Goal: Information Seeking & Learning: Compare options

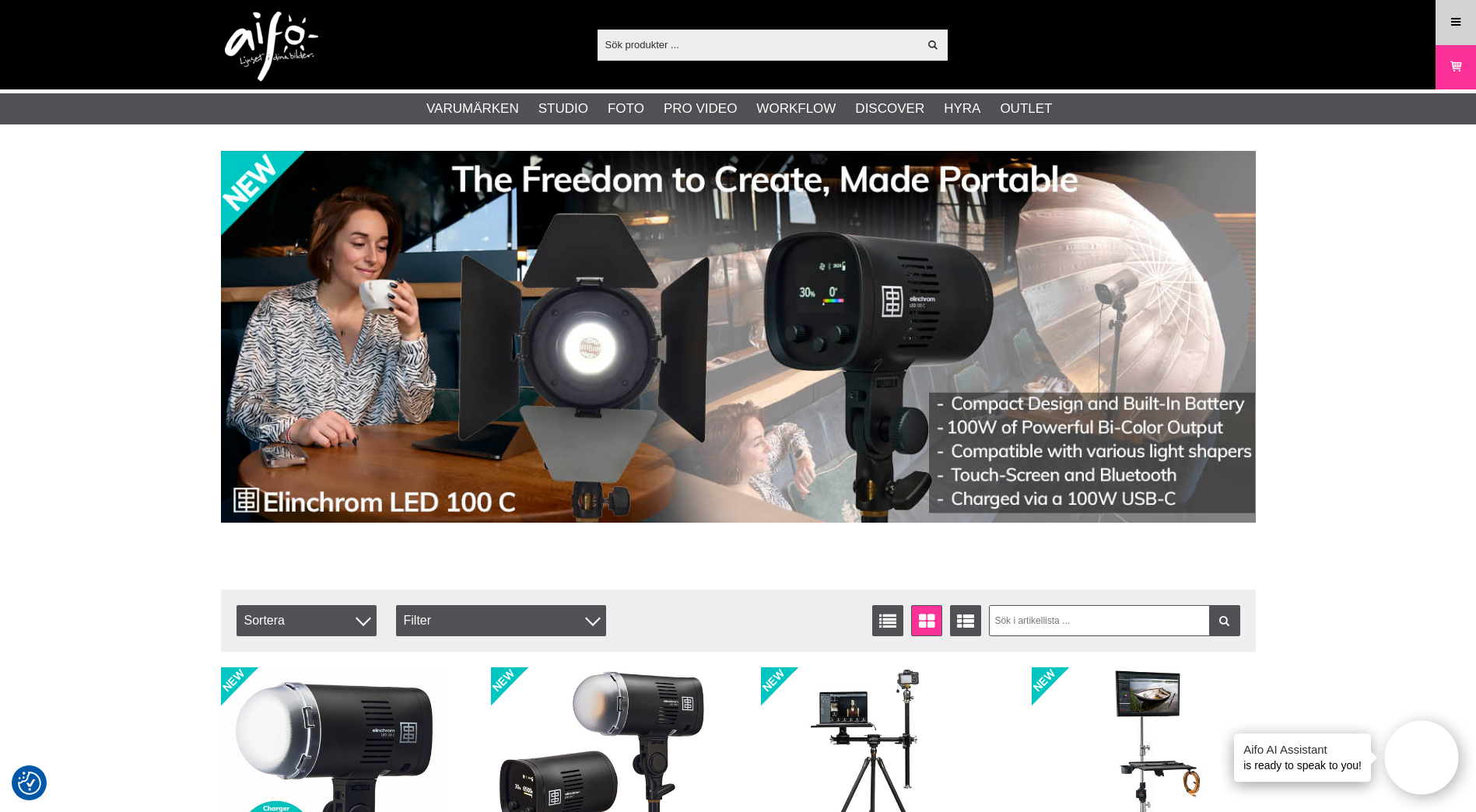
click at [1461, 18] on icon at bounding box center [1456, 23] width 14 height 17
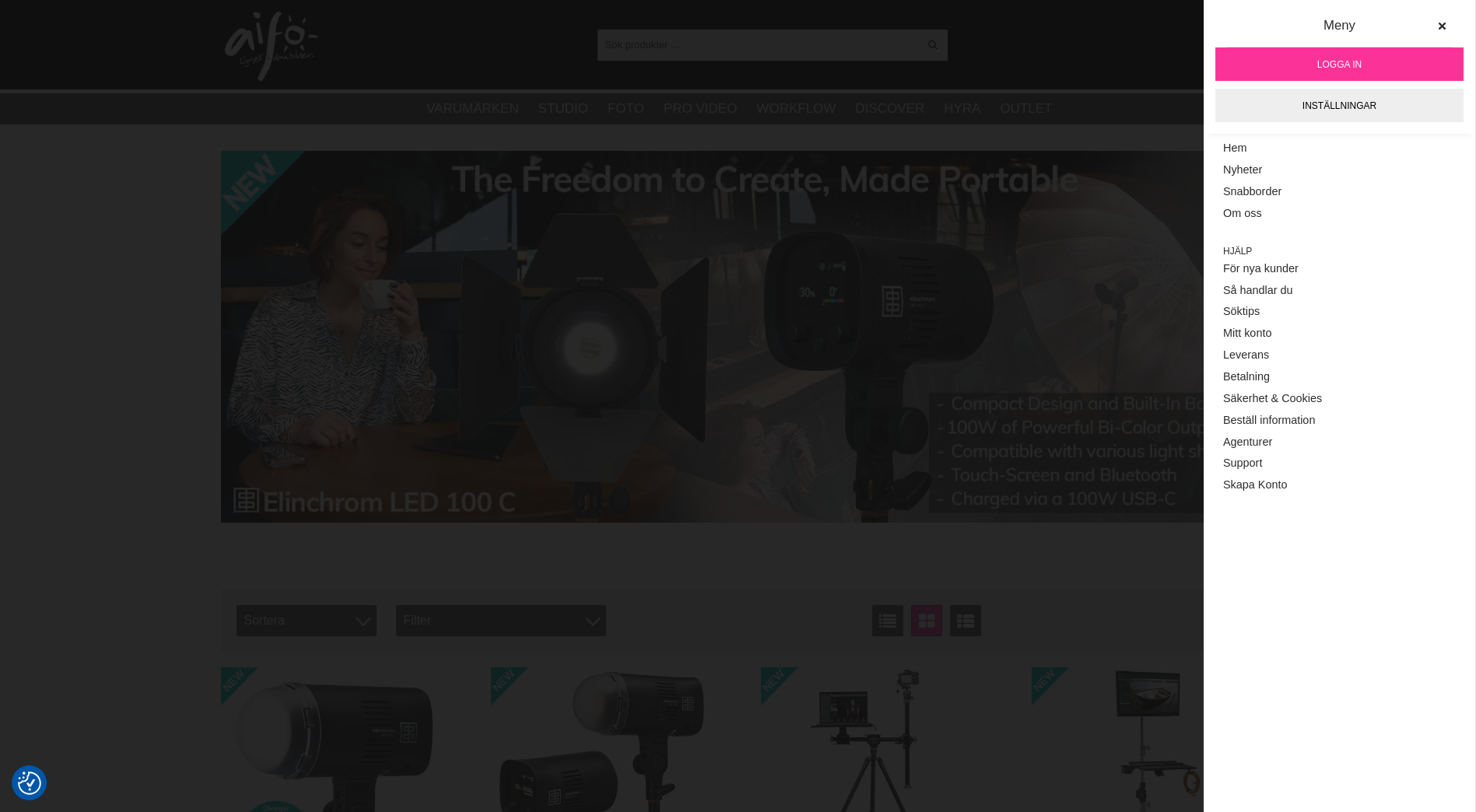
click at [1330, 65] on span "Logga in" at bounding box center [1339, 64] width 44 height 14
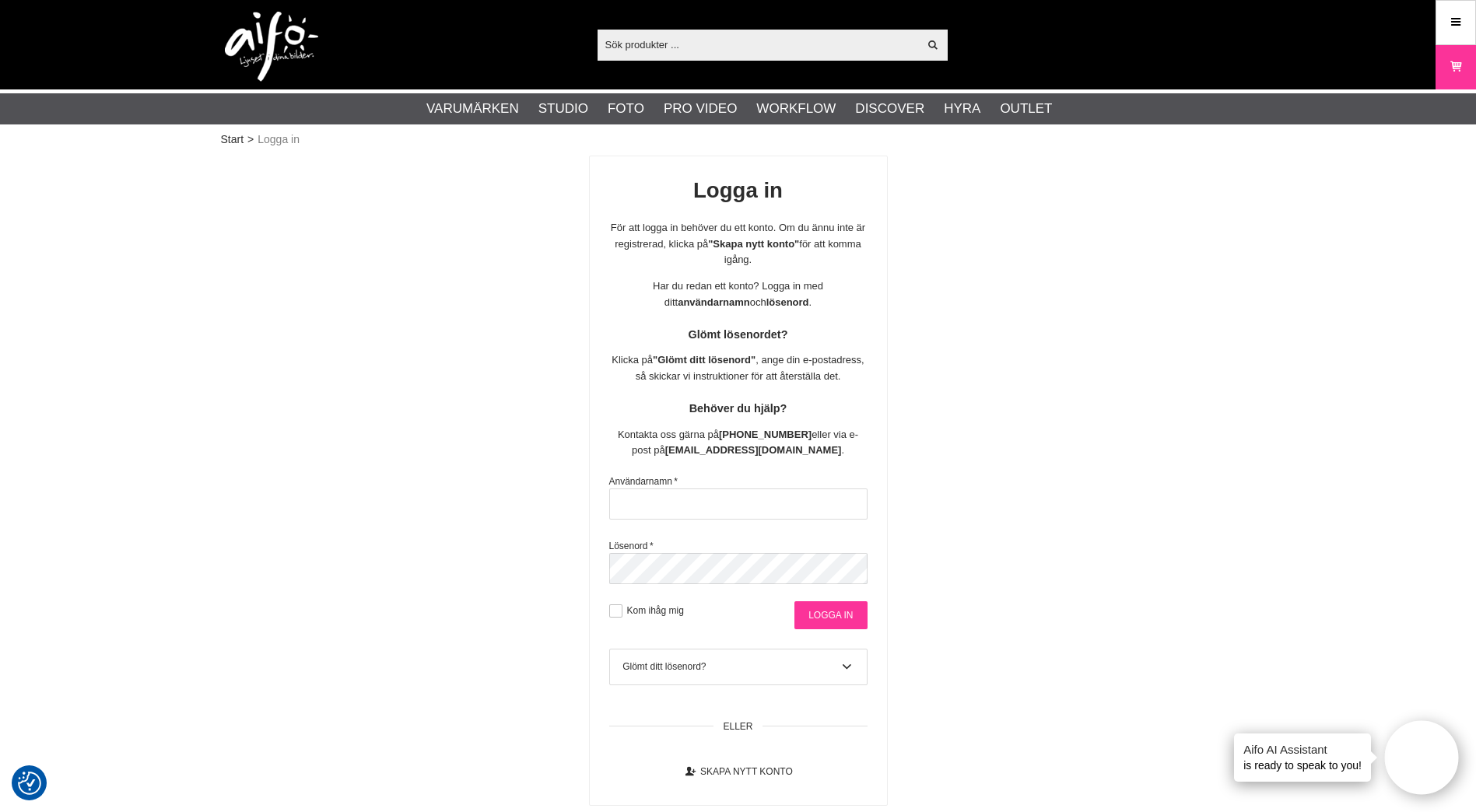
type input "andjoh"
click at [832, 616] on input "Logga in" at bounding box center [831, 616] width 72 height 28
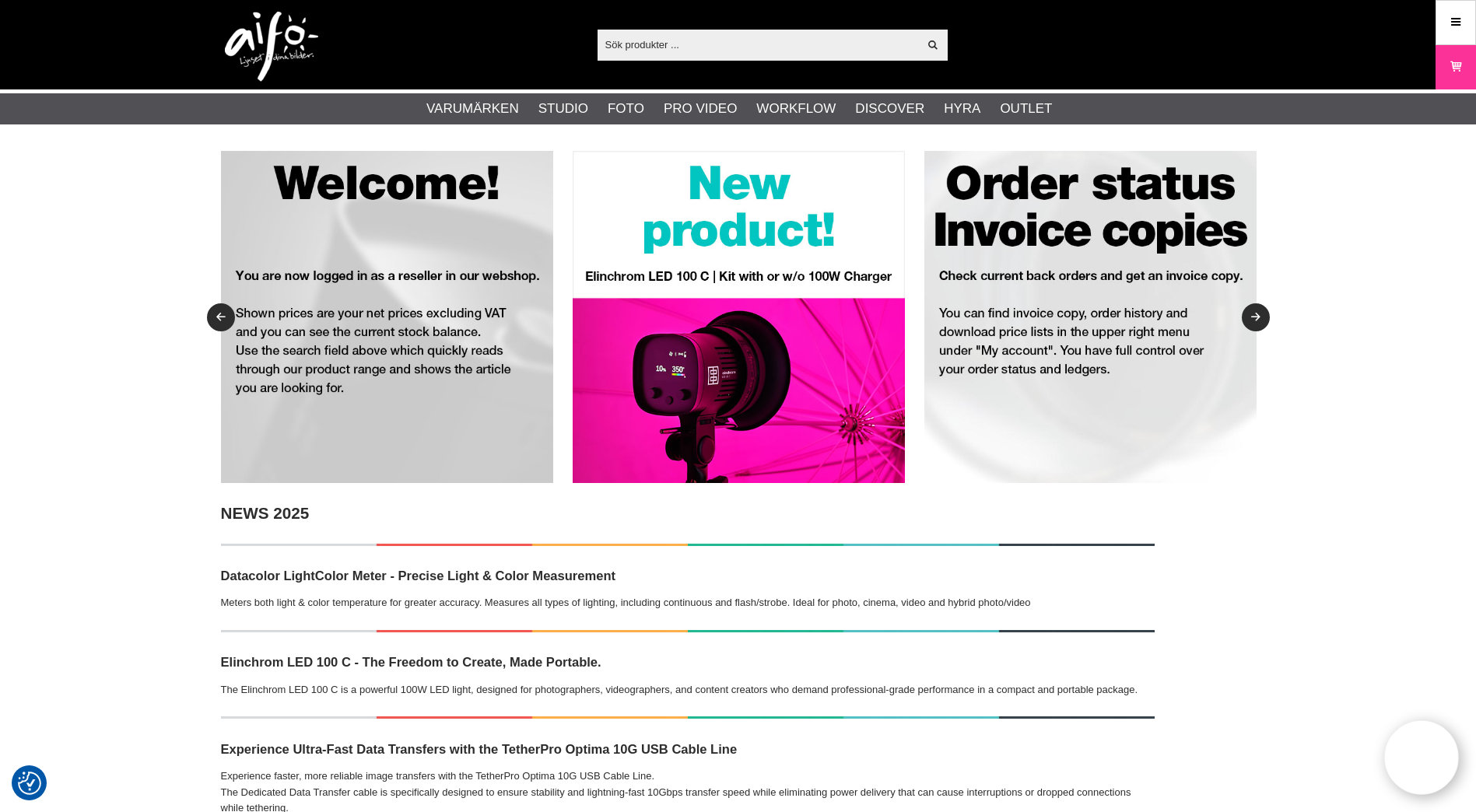
click at [731, 41] on input "text" at bounding box center [758, 44] width 322 height 23
paste input "LA-5730"
type input "LA-5730"
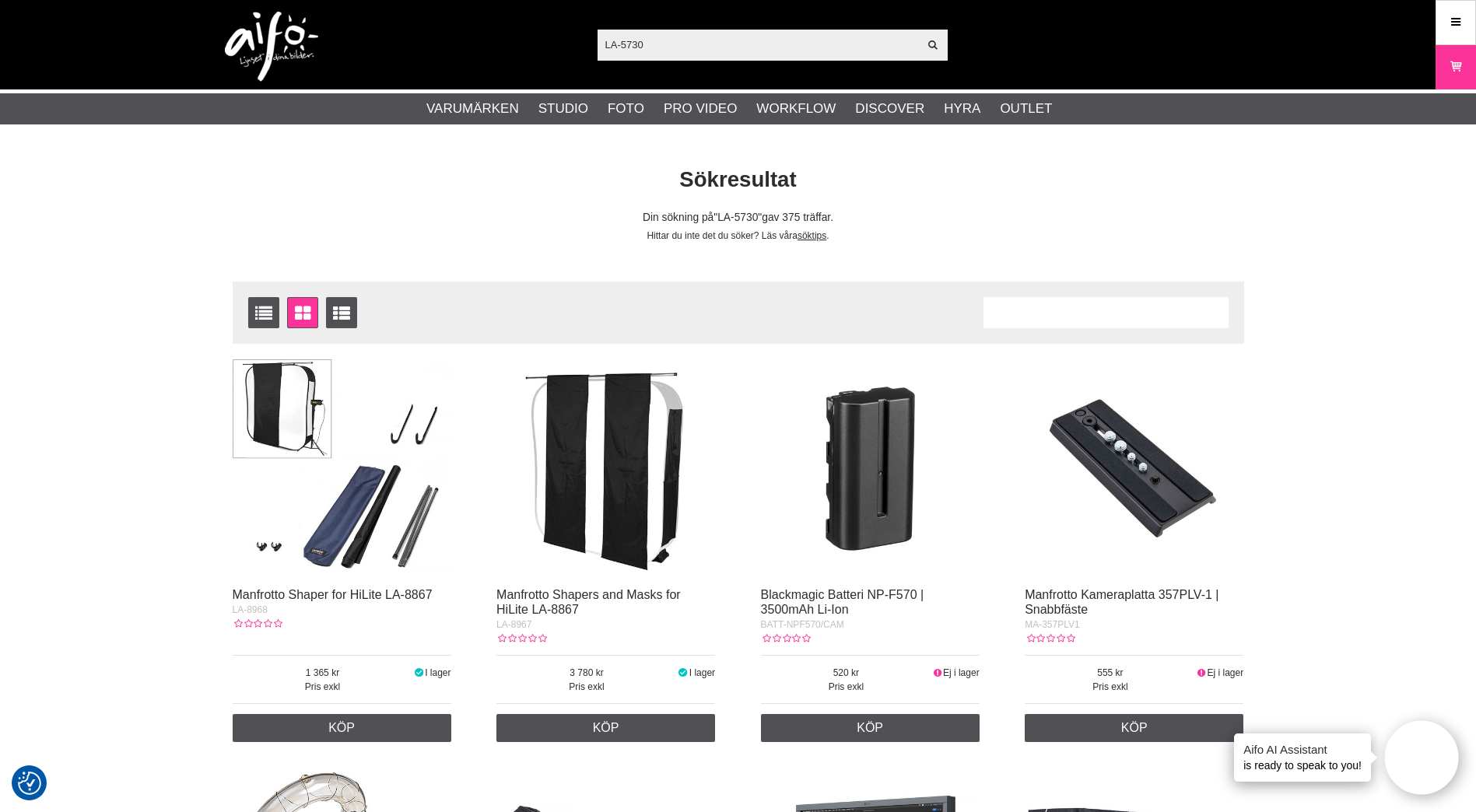
drag, startPoint x: 805, startPoint y: 56, endPoint x: 795, endPoint y: 57, distance: 10.0
click at [805, 56] on input "LA-5730" at bounding box center [758, 44] width 322 height 23
paste input "5055135925808"
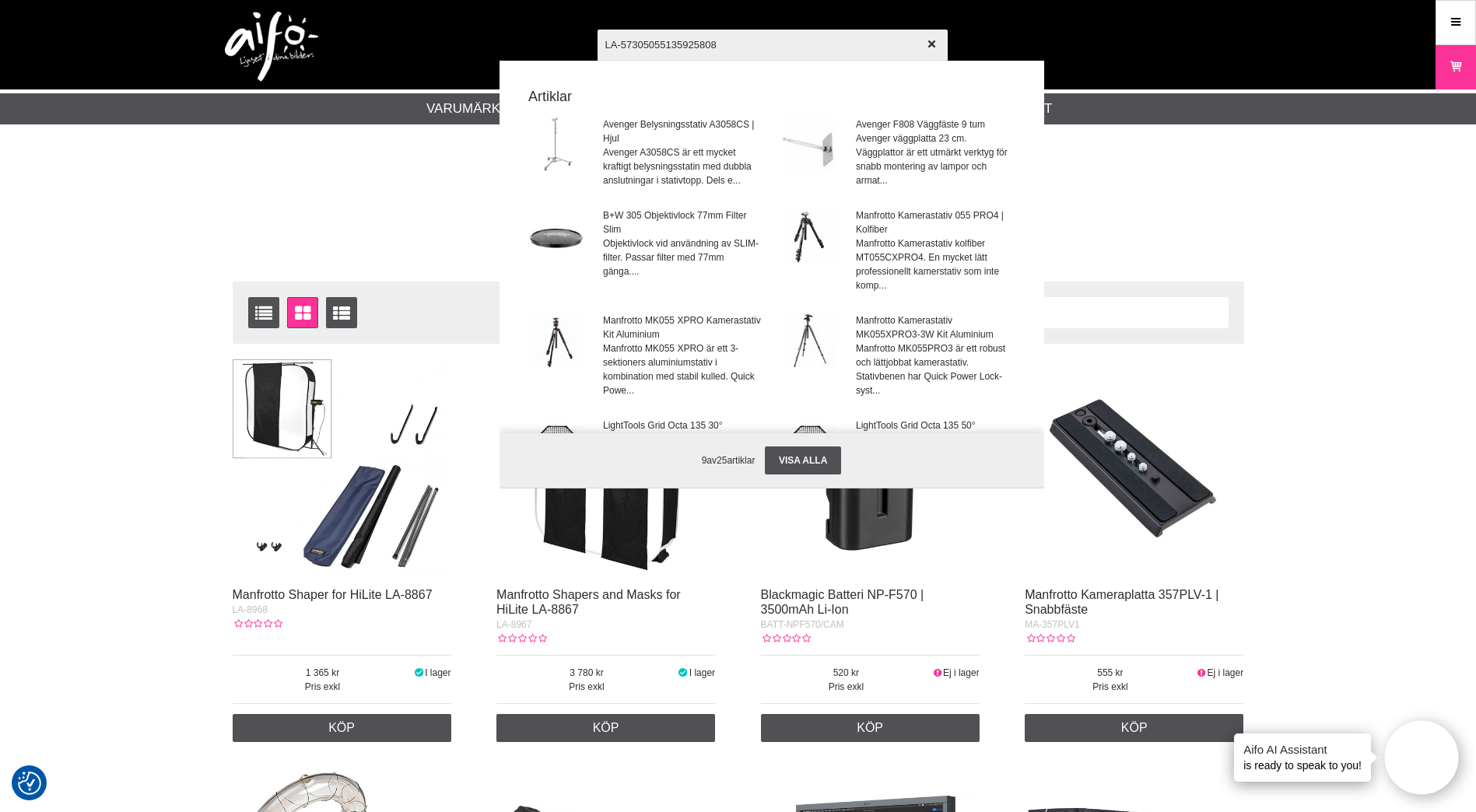
drag, startPoint x: 756, startPoint y: 44, endPoint x: 410, endPoint y: 43, distance: 346.0
click at [404, 43] on div "LA-57305055135925808 Visa alla Artiklar Avenger Belysningsstativ A3058CS | Hjul…" at bounding box center [738, 44] width 1059 height 90
paste input "text"
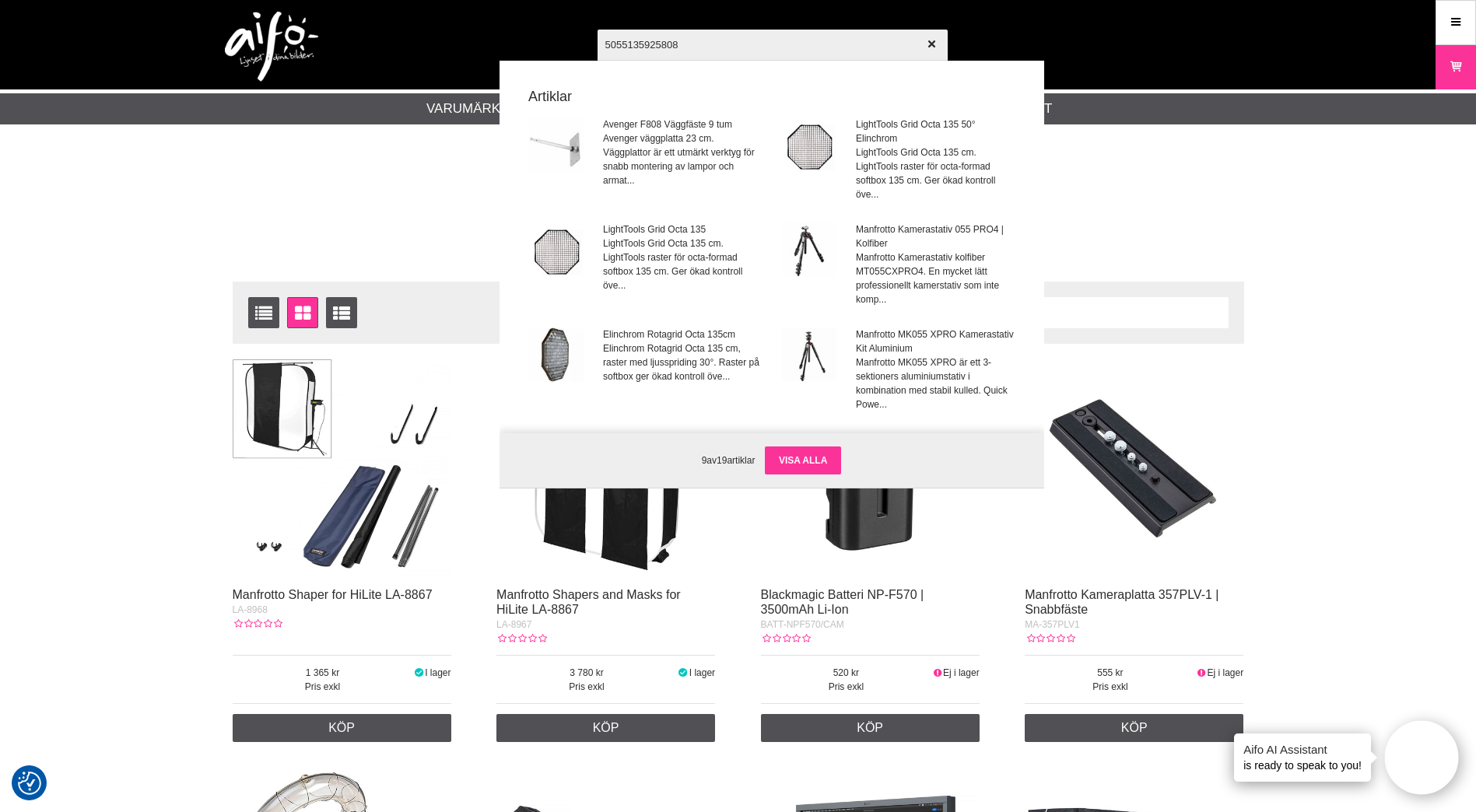
type input "5055135925808"
click at [827, 449] on link "Visa alla" at bounding box center [804, 461] width 77 height 28
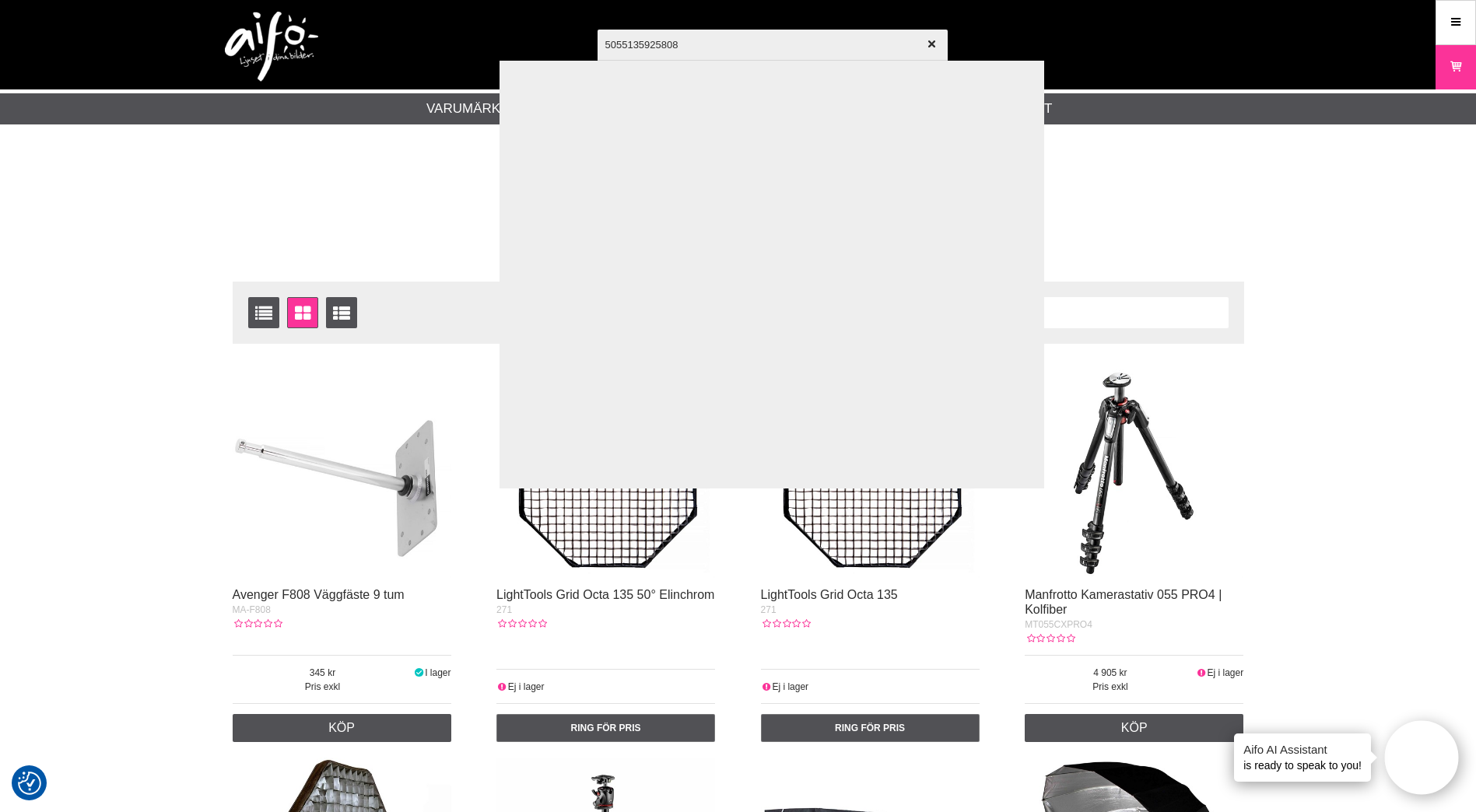
drag, startPoint x: 726, startPoint y: 39, endPoint x: 571, endPoint y: 37, distance: 155.0
click at [571, 37] on div "5055135925808 Visa alla Artiklar Kategorier av artiklar Din sökning på gav inga…" at bounding box center [738, 44] width 1059 height 90
paste input "LA-5715"
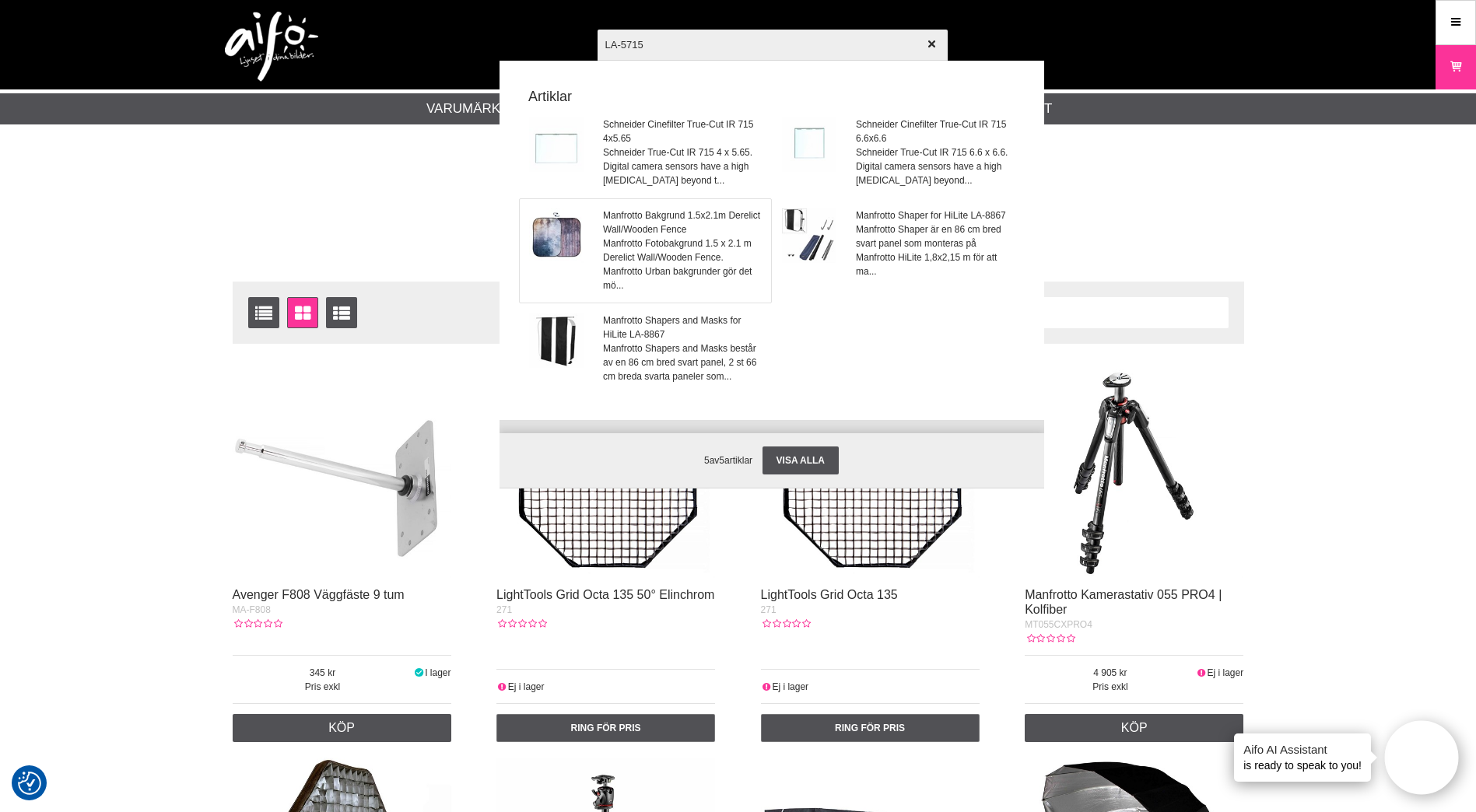
type input "LA-5715"
click at [673, 261] on span "Manfrotto Fotobakgrund 1.5 x 2.1 m Derelict Wall/Wooden Fence. Manfrotto Urban …" at bounding box center [682, 264] width 158 height 56
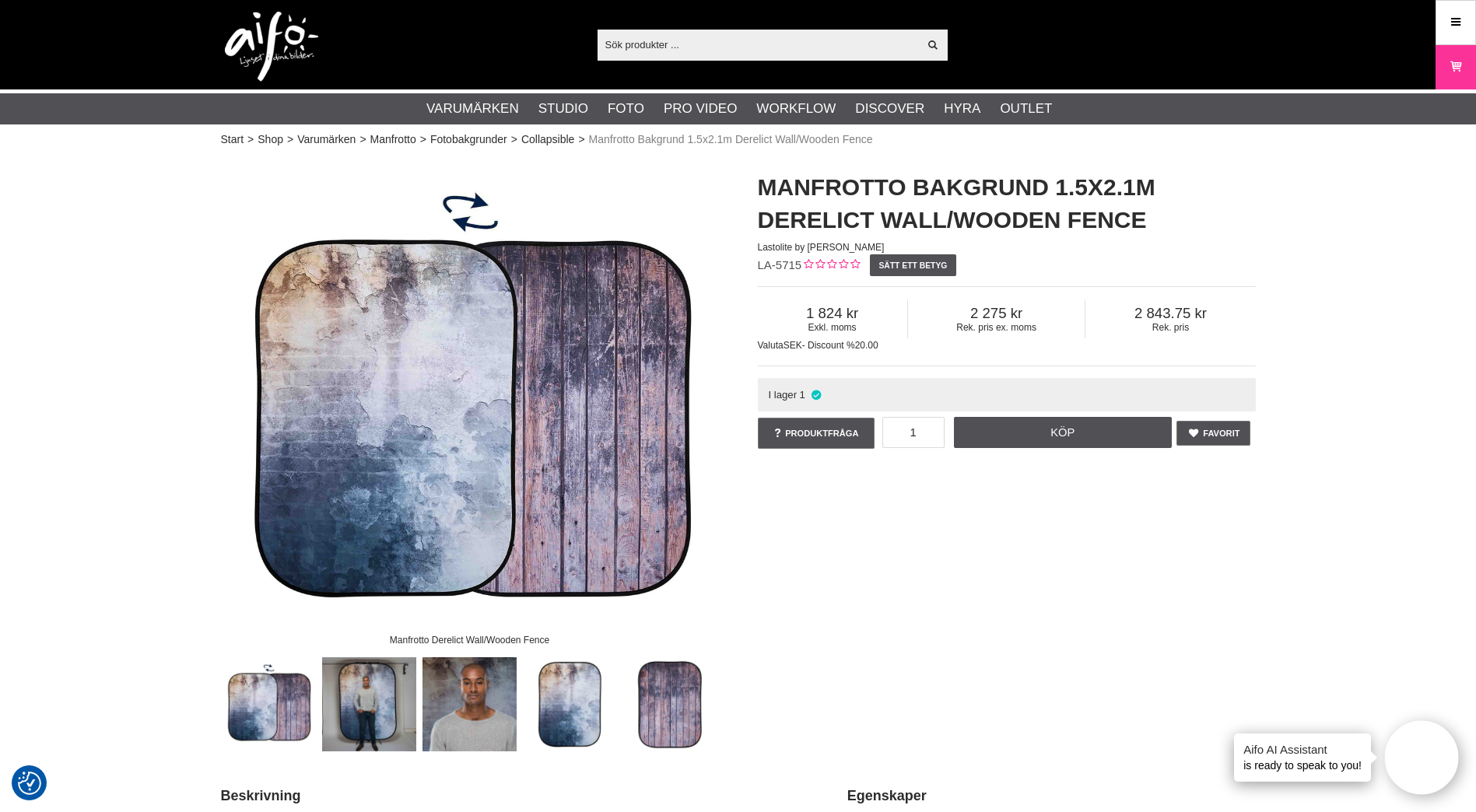
click at [711, 37] on input "text" at bounding box center [758, 44] width 322 height 23
paste input "LA-5715"
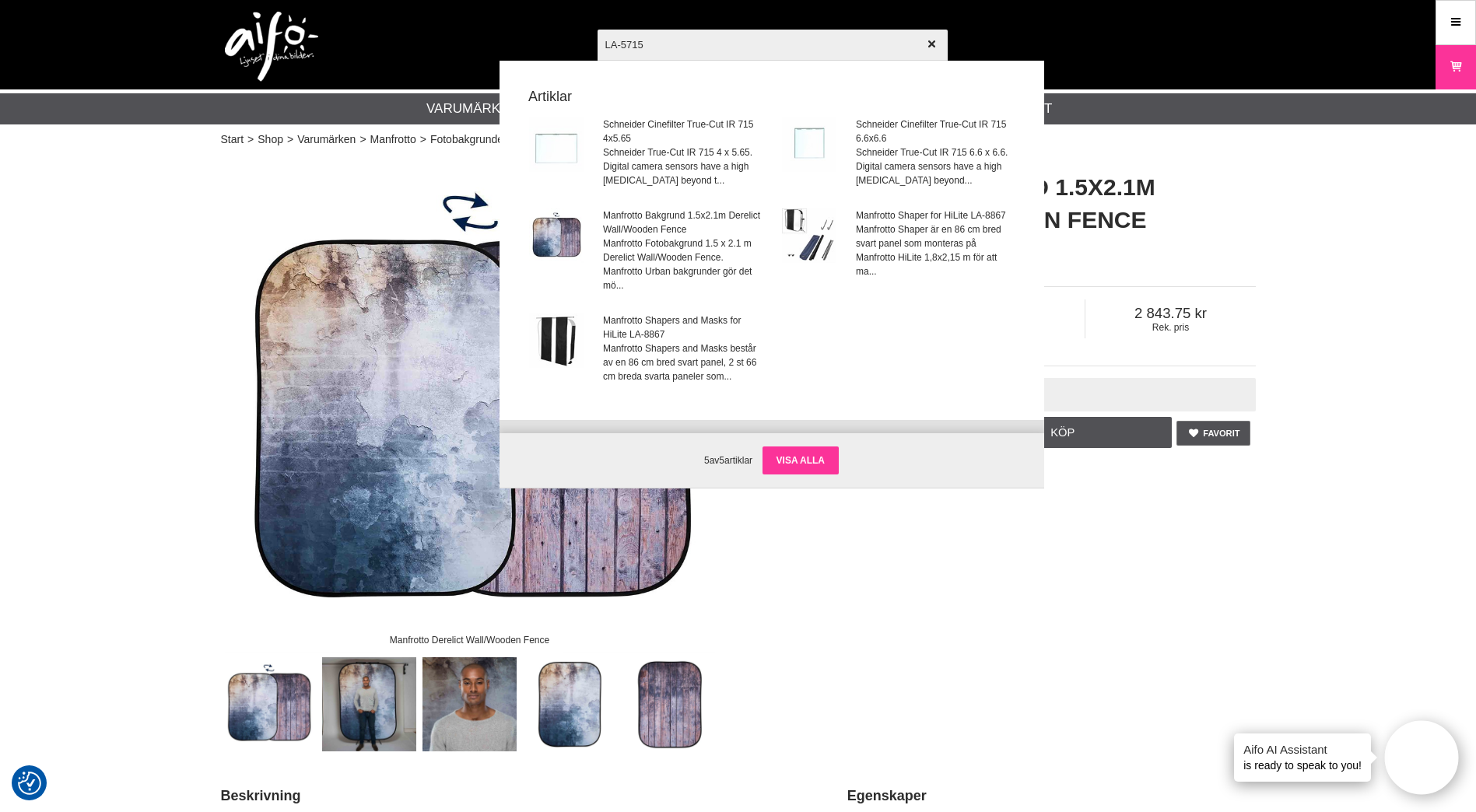
type input "LA-5715"
click at [788, 461] on link "Visa alla" at bounding box center [801, 461] width 77 height 28
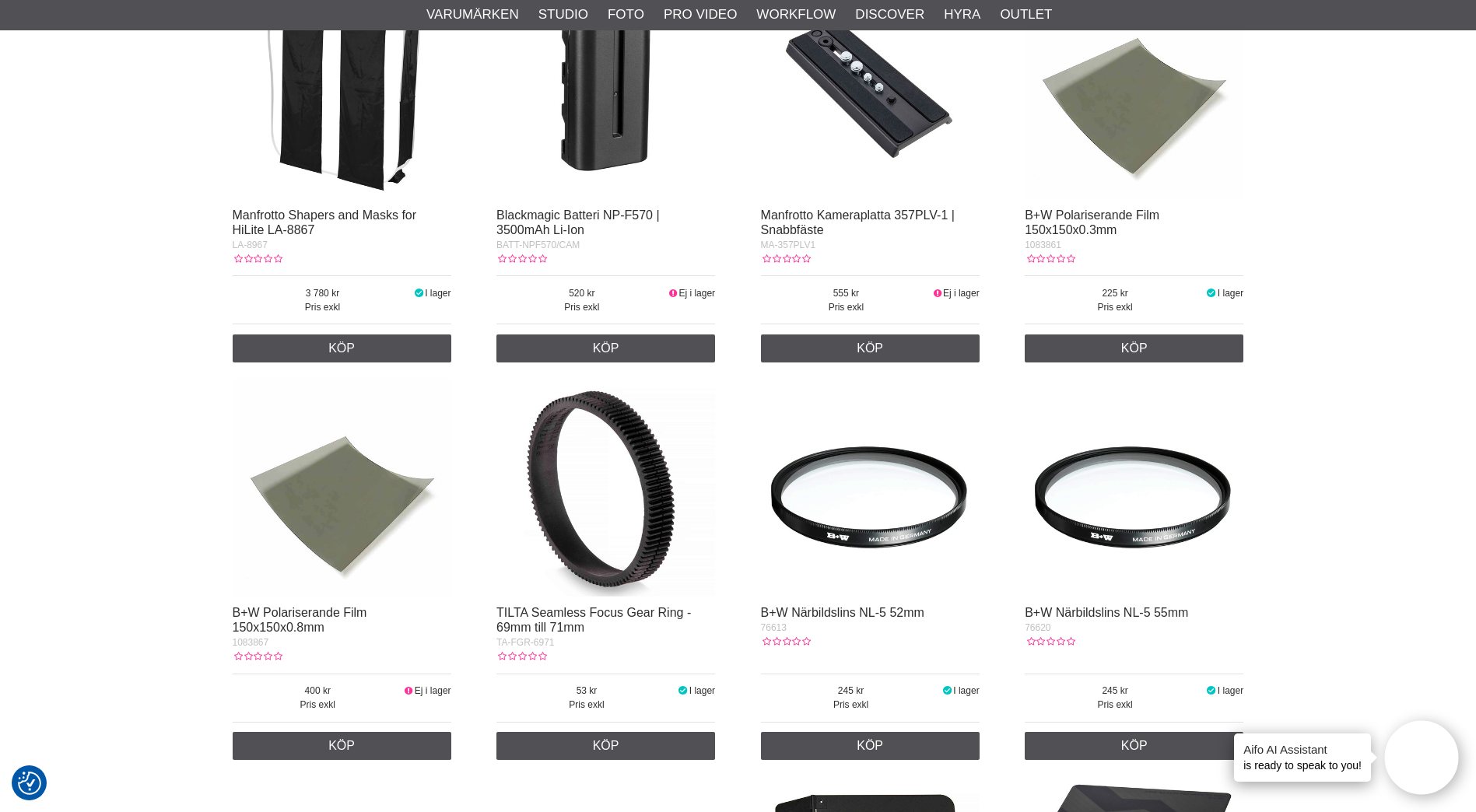
scroll to position [233, 0]
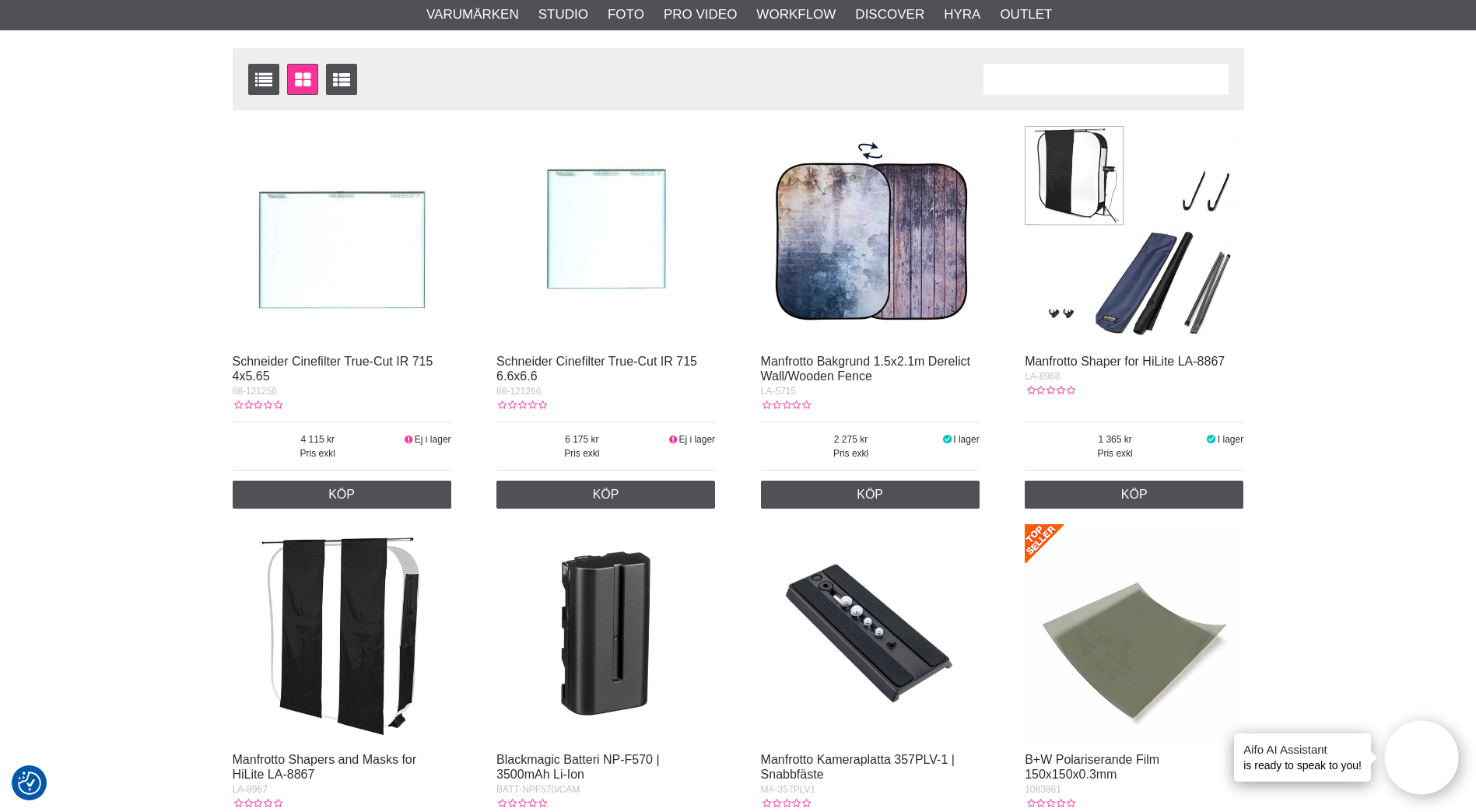
click at [880, 255] on img at bounding box center [870, 235] width 218 height 218
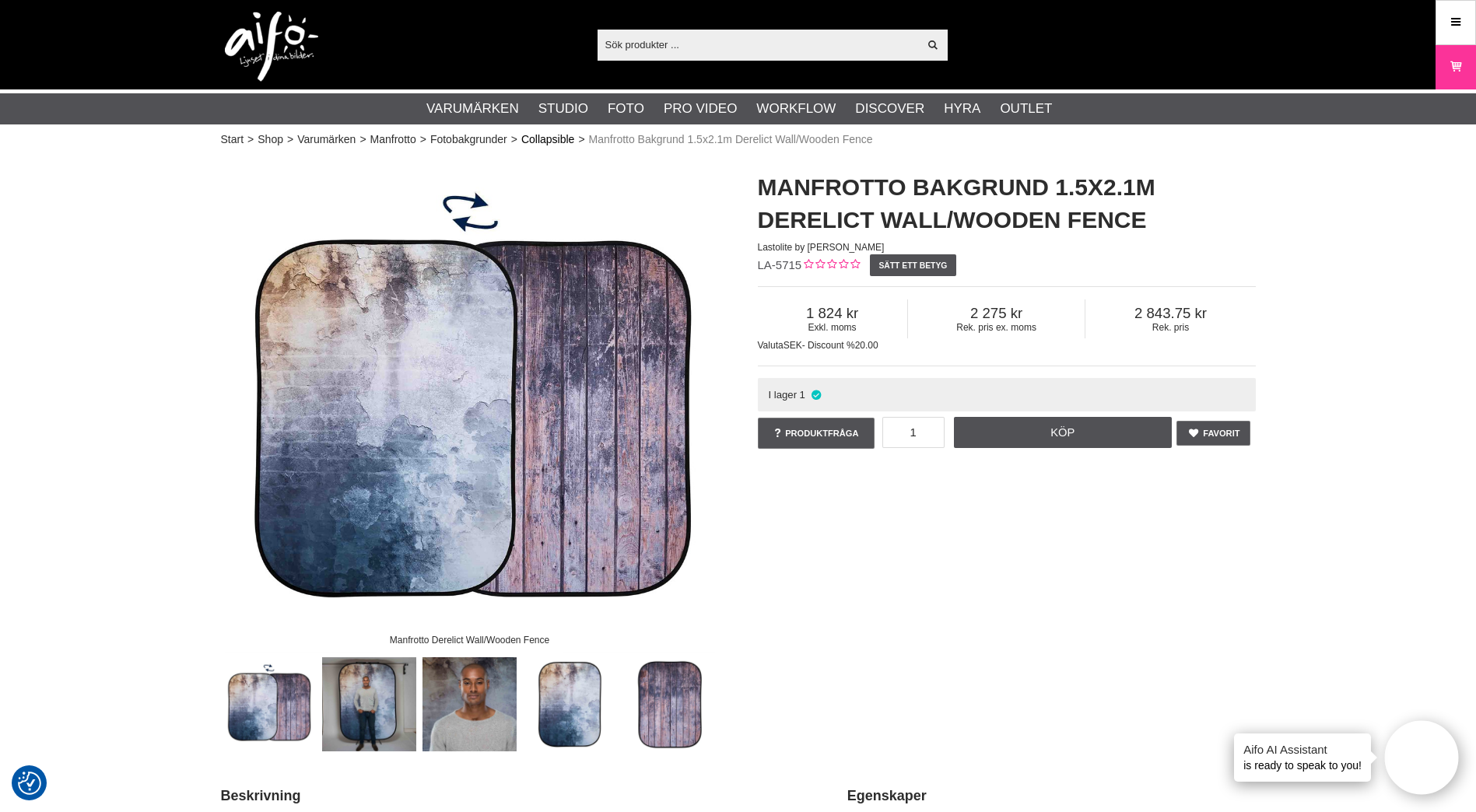
click at [556, 136] on link "Collapsible" at bounding box center [548, 139] width 53 height 17
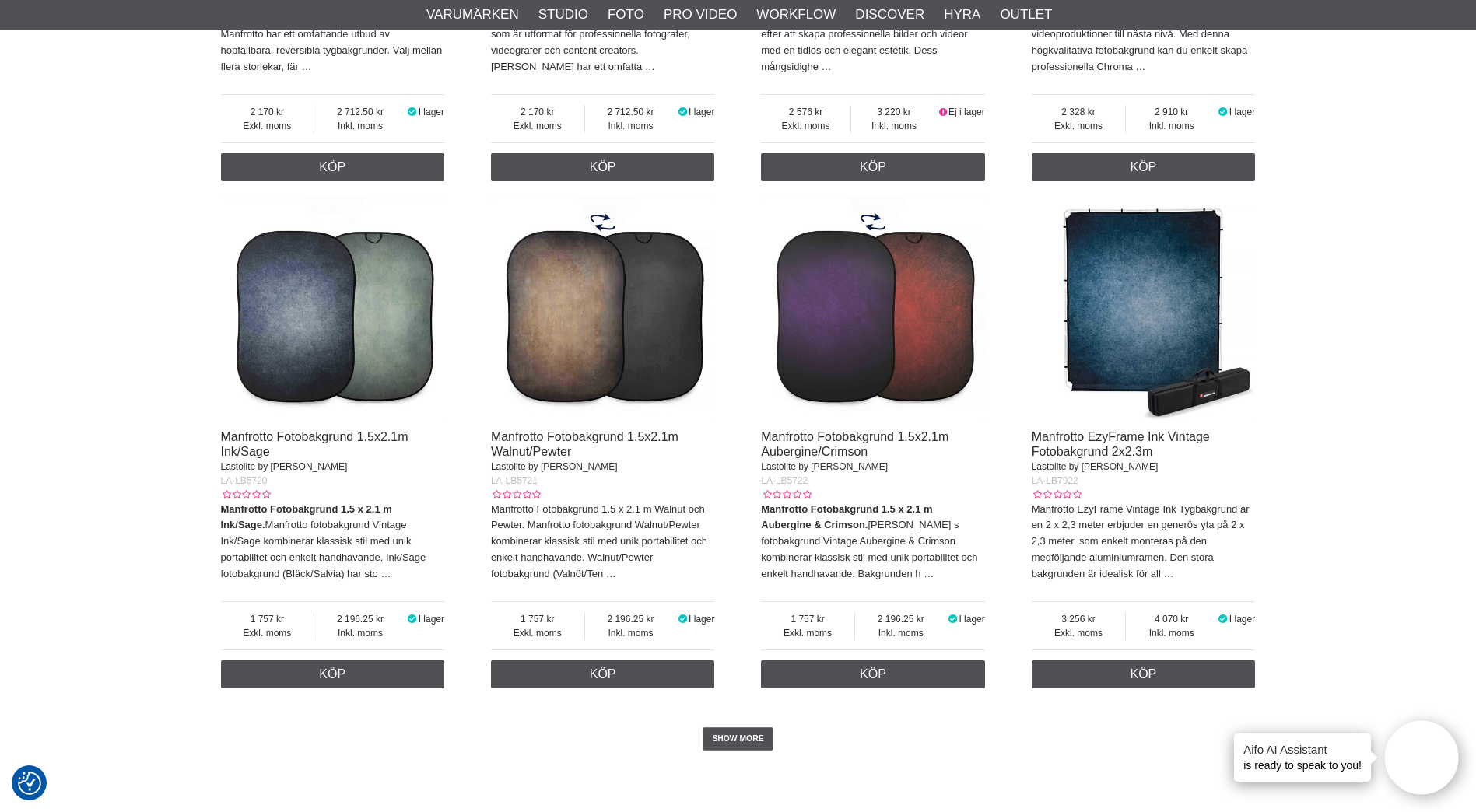
scroll to position [3501, 0]
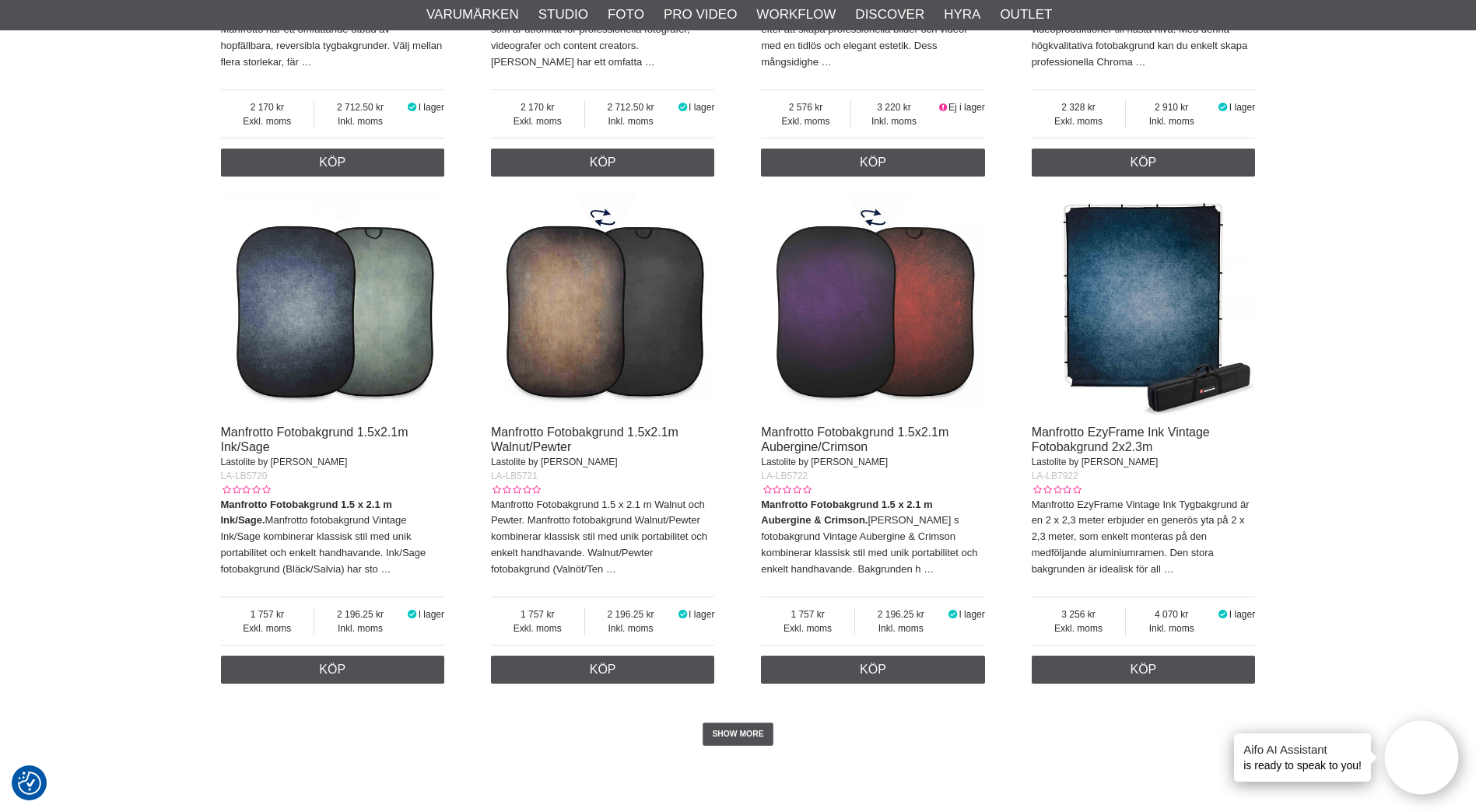
click at [341, 321] on img at bounding box center [333, 304] width 224 height 224
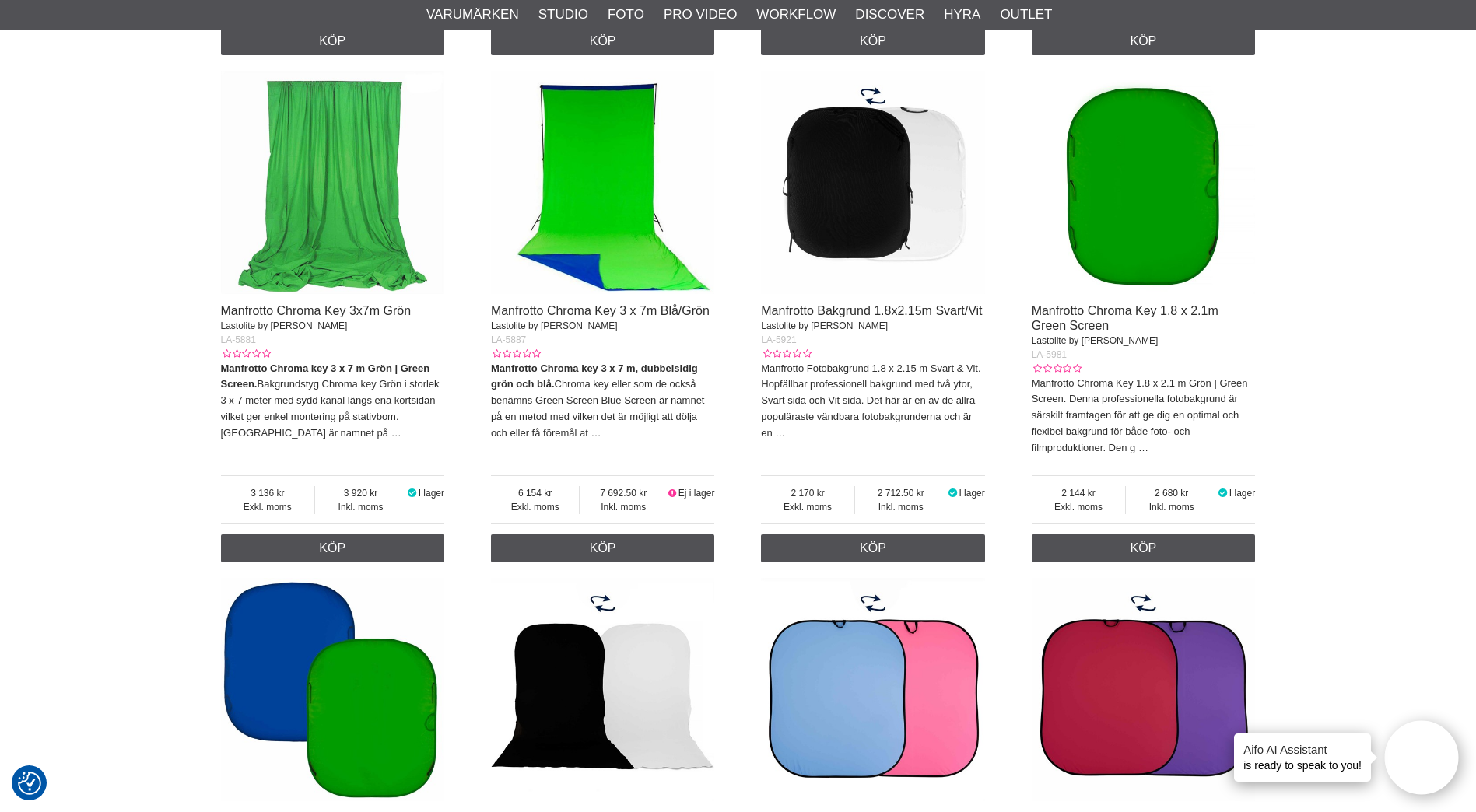
scroll to position [1634, 0]
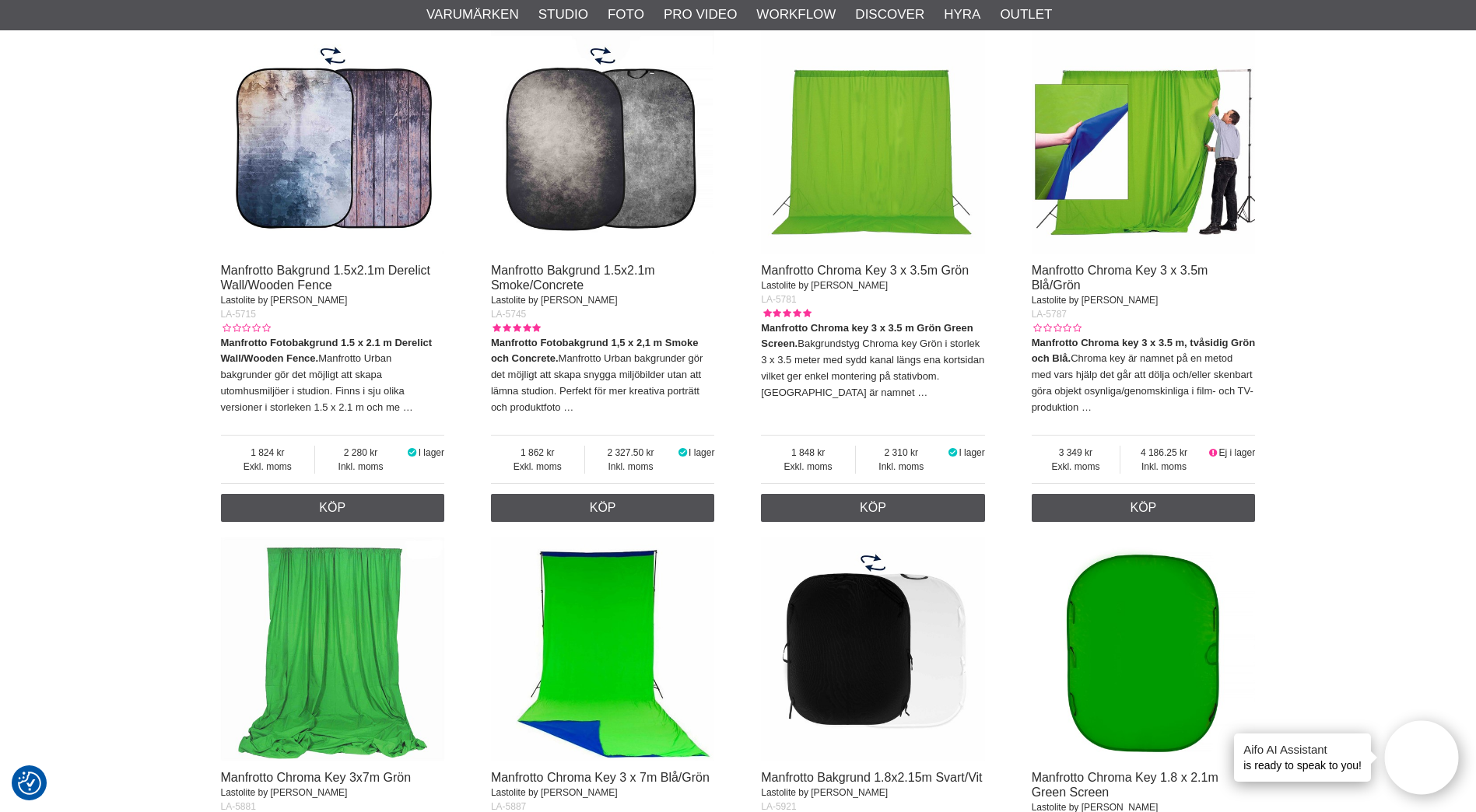
click at [614, 235] on img at bounding box center [604, 143] width 224 height 224
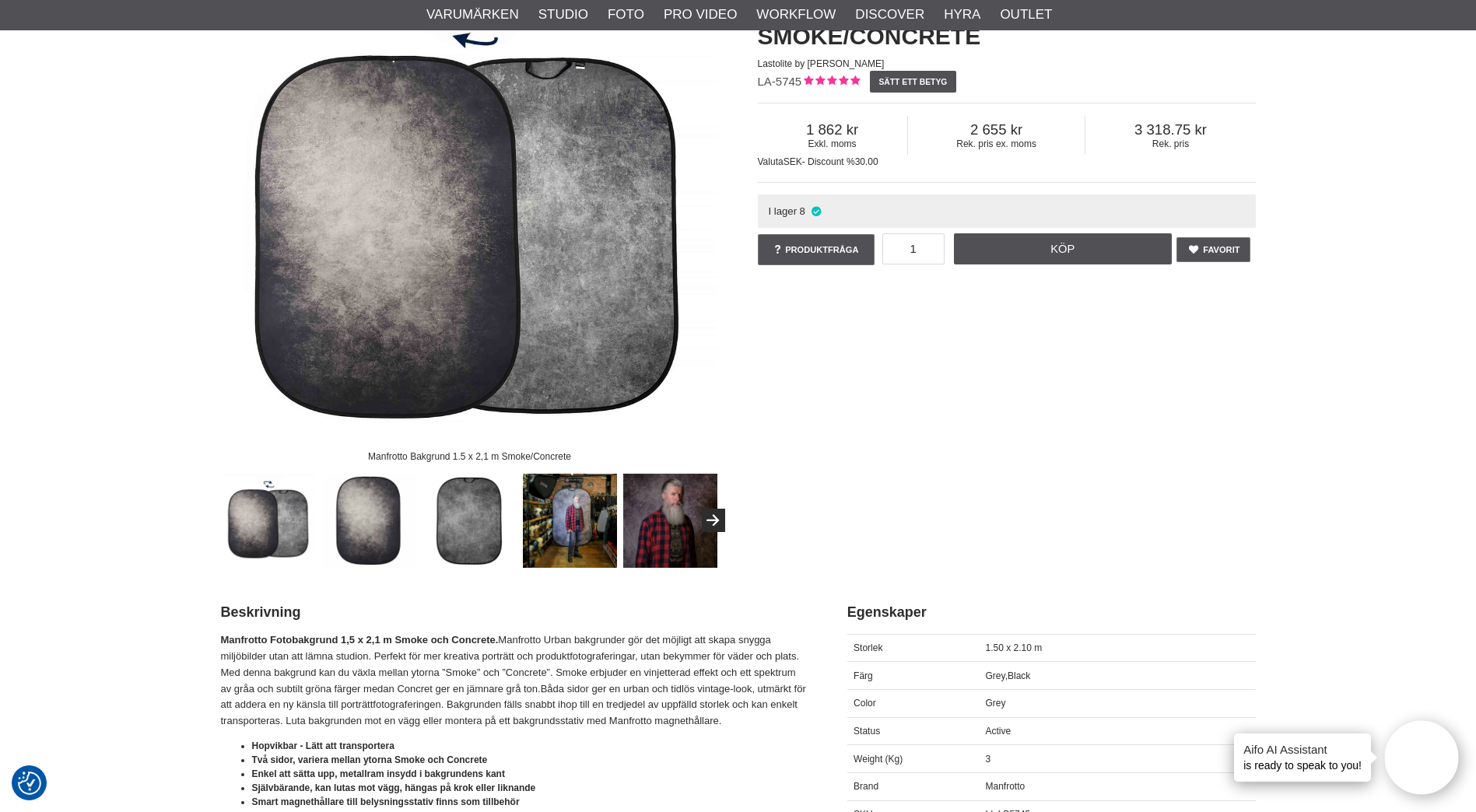
scroll to position [156, 0]
